Goal: Find contact information: Find contact information

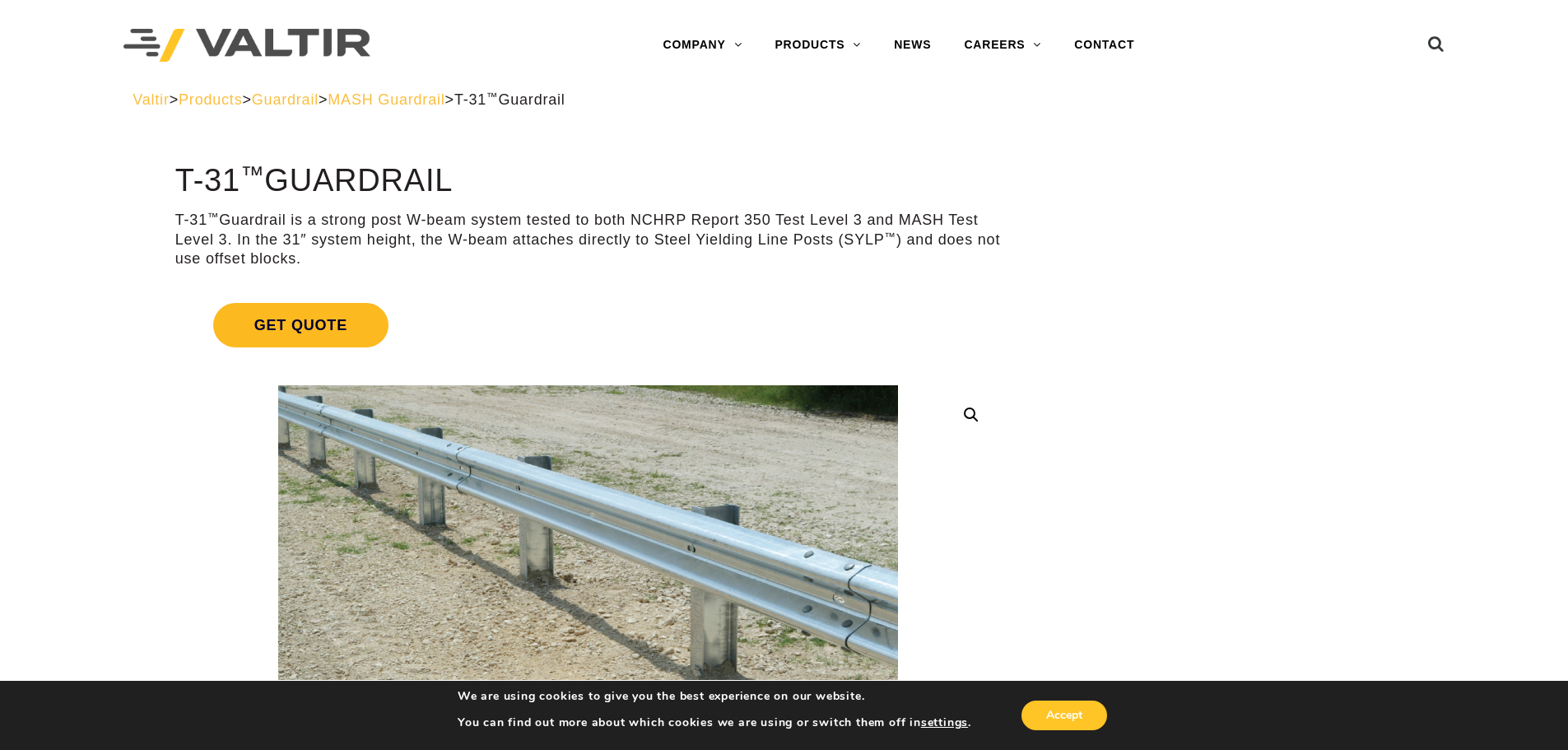
click at [313, 333] on span "Get Quote" at bounding box center [301, 325] width 175 height 44
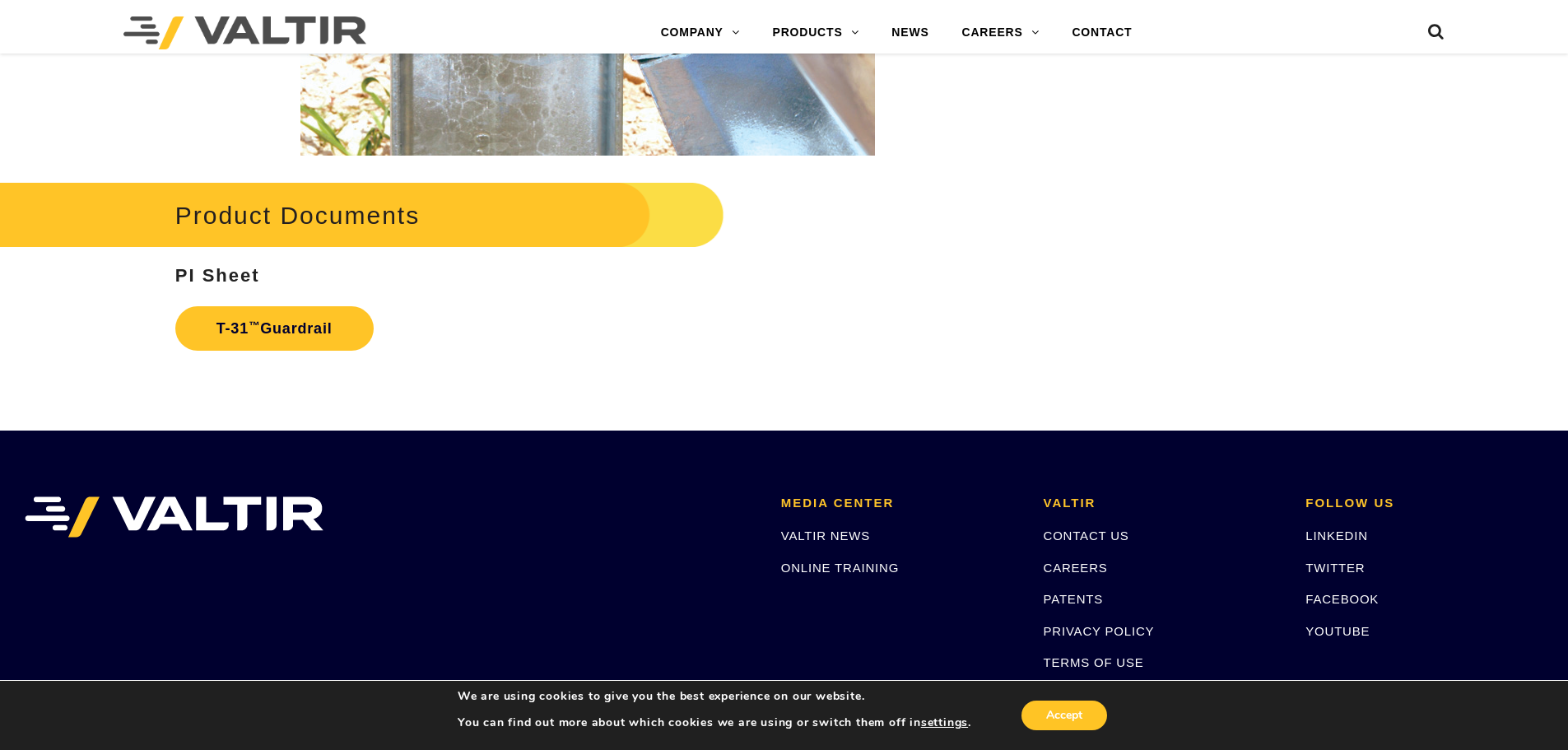
scroll to position [3422, 0]
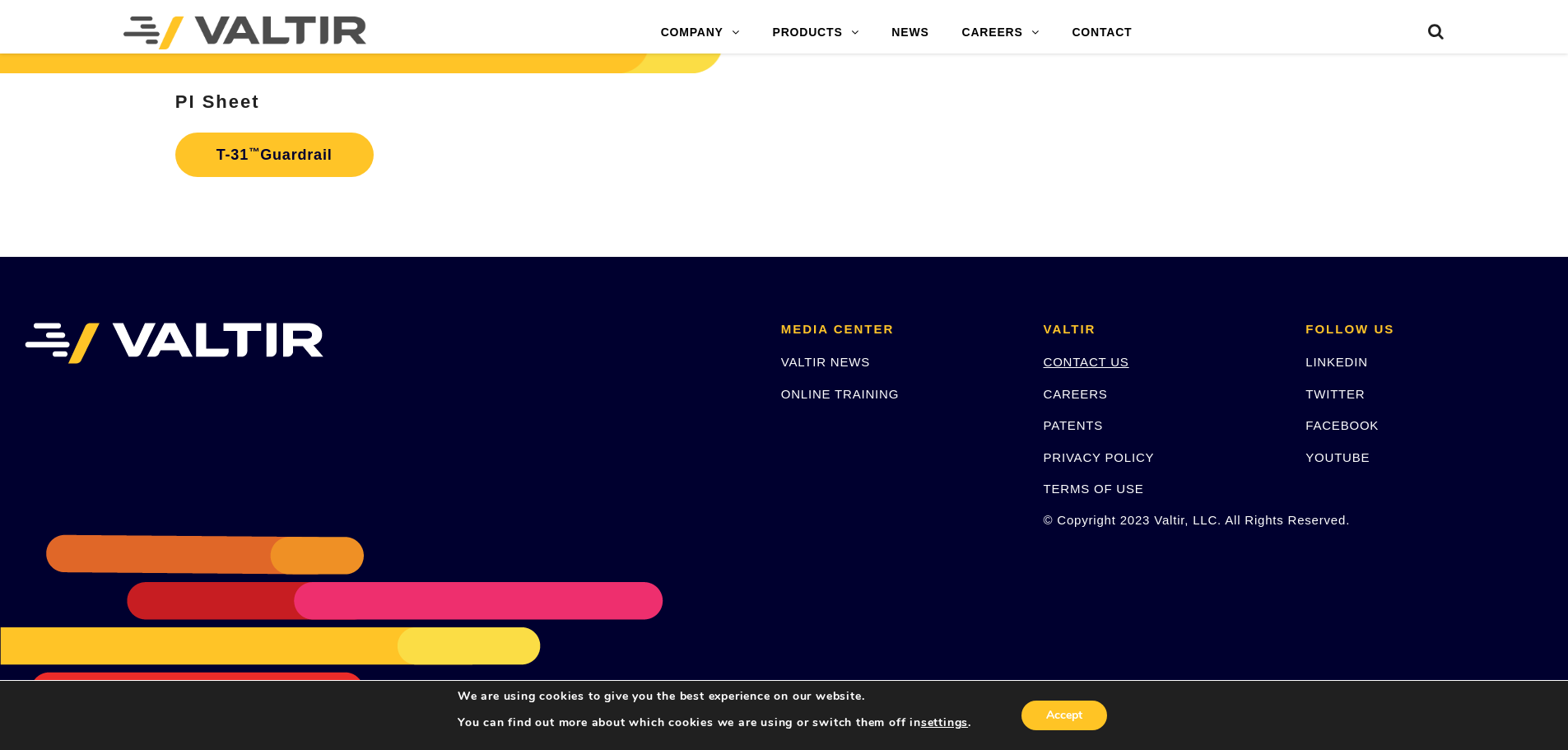
click at [1077, 363] on link "CONTACT US" at bounding box center [1087, 362] width 86 height 14
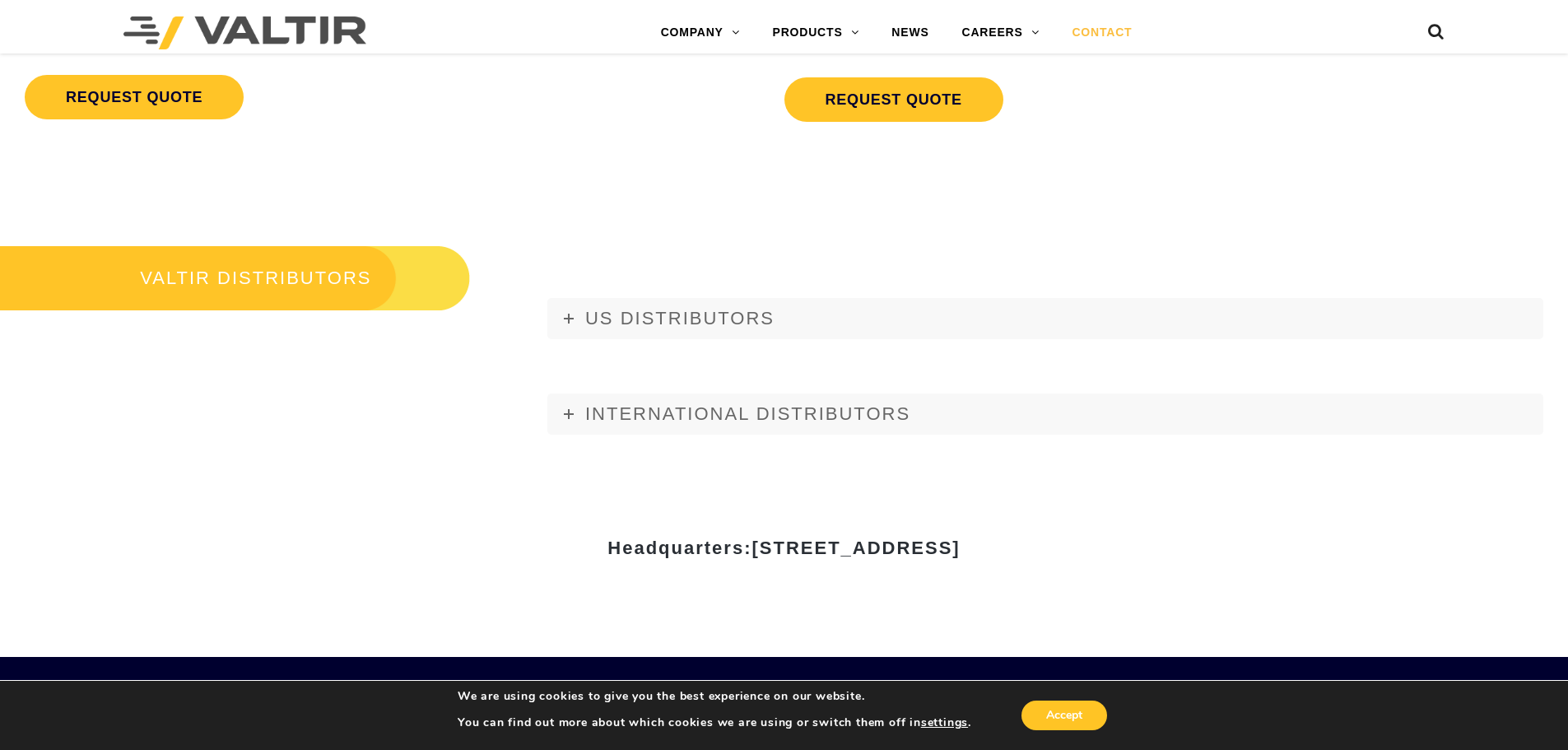
scroll to position [1894, 0]
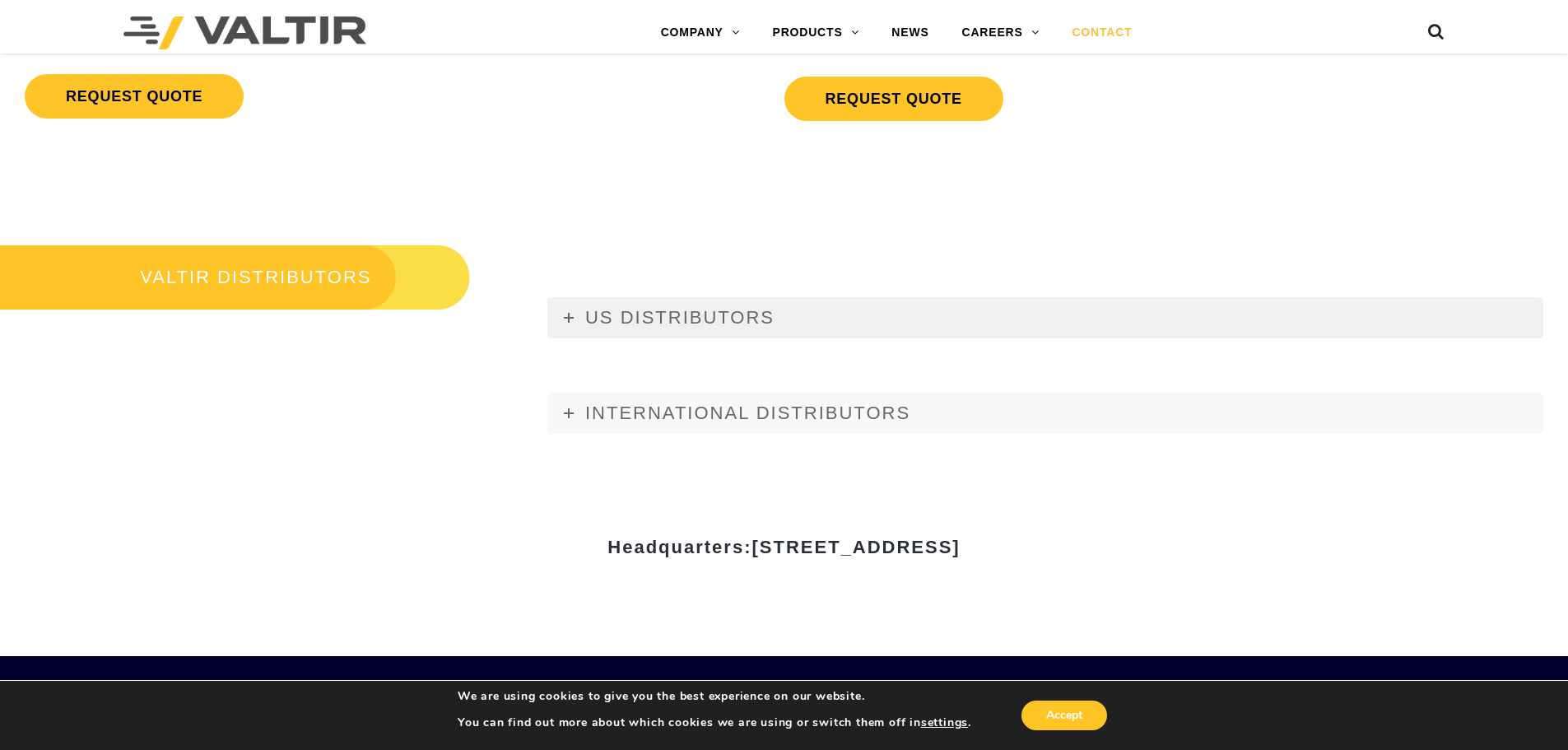
click at [639, 314] on span "US DISTRIBUTORS" at bounding box center [680, 317] width 189 height 20
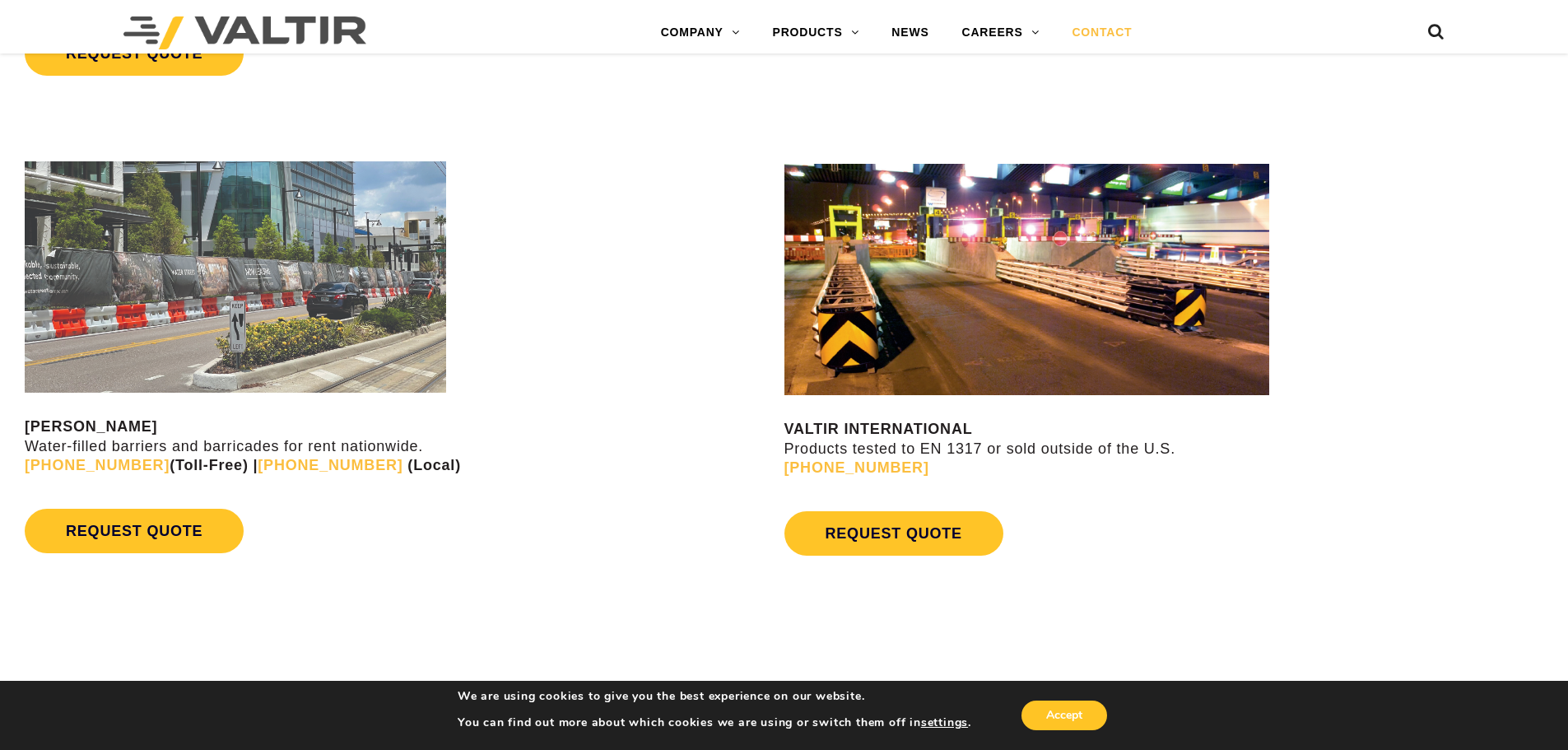
scroll to position [1235, 0]
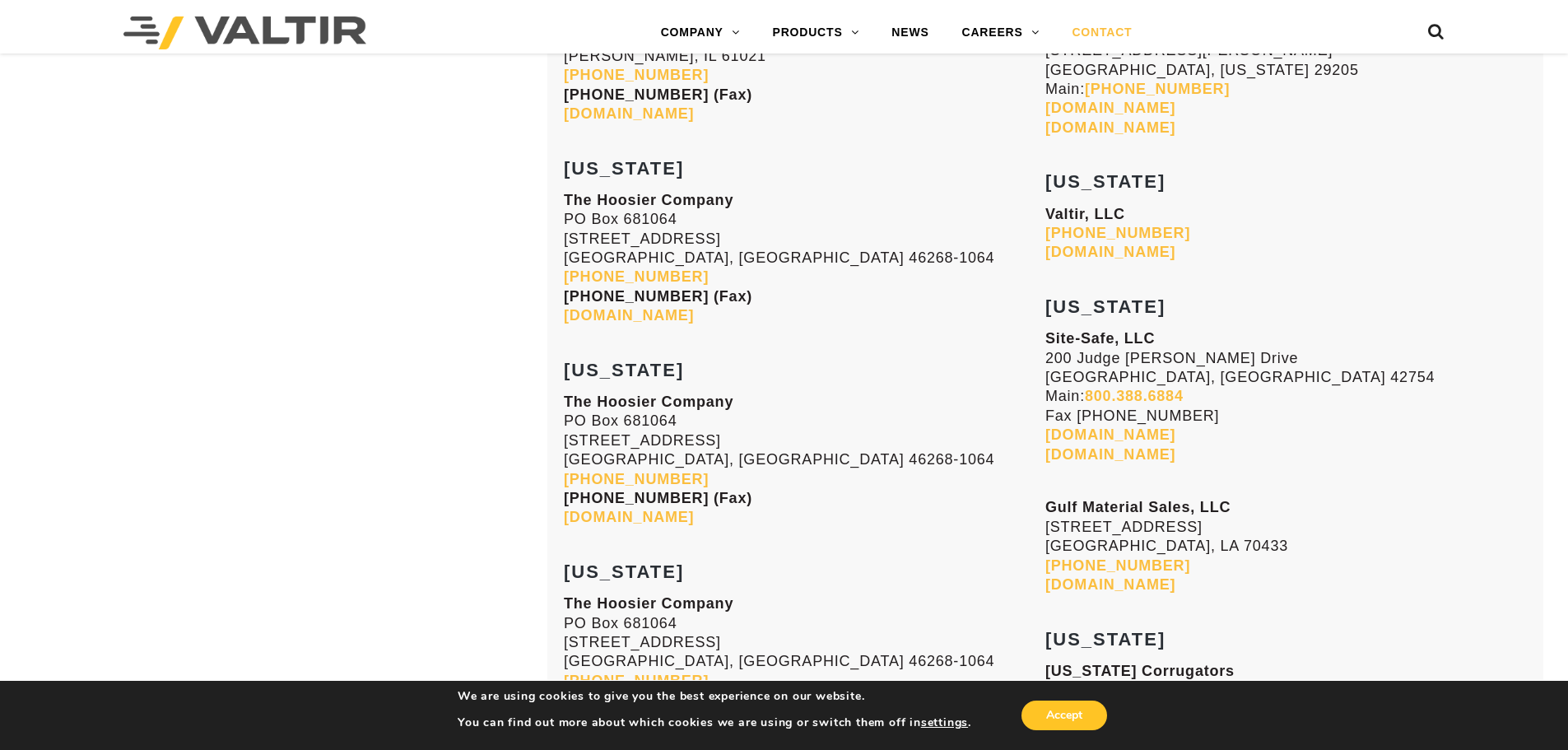
scroll to position [4612, 0]
